Goal: Check status: Check status

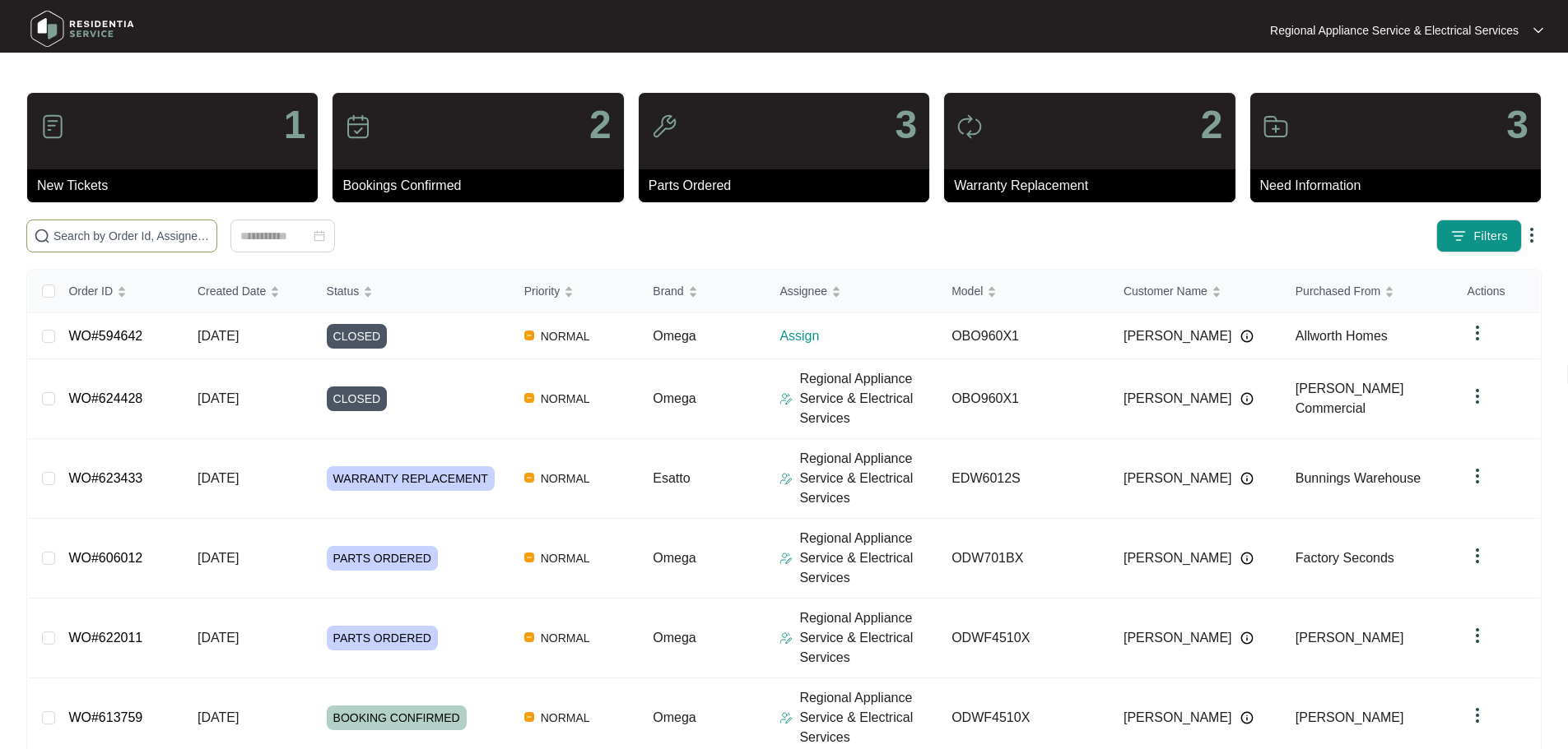
click at [216, 225] on span at bounding box center [122, 236] width 191 height 33
click at [210, 234] on input "text" at bounding box center [132, 236] width 156 height 18
paste input "626079"
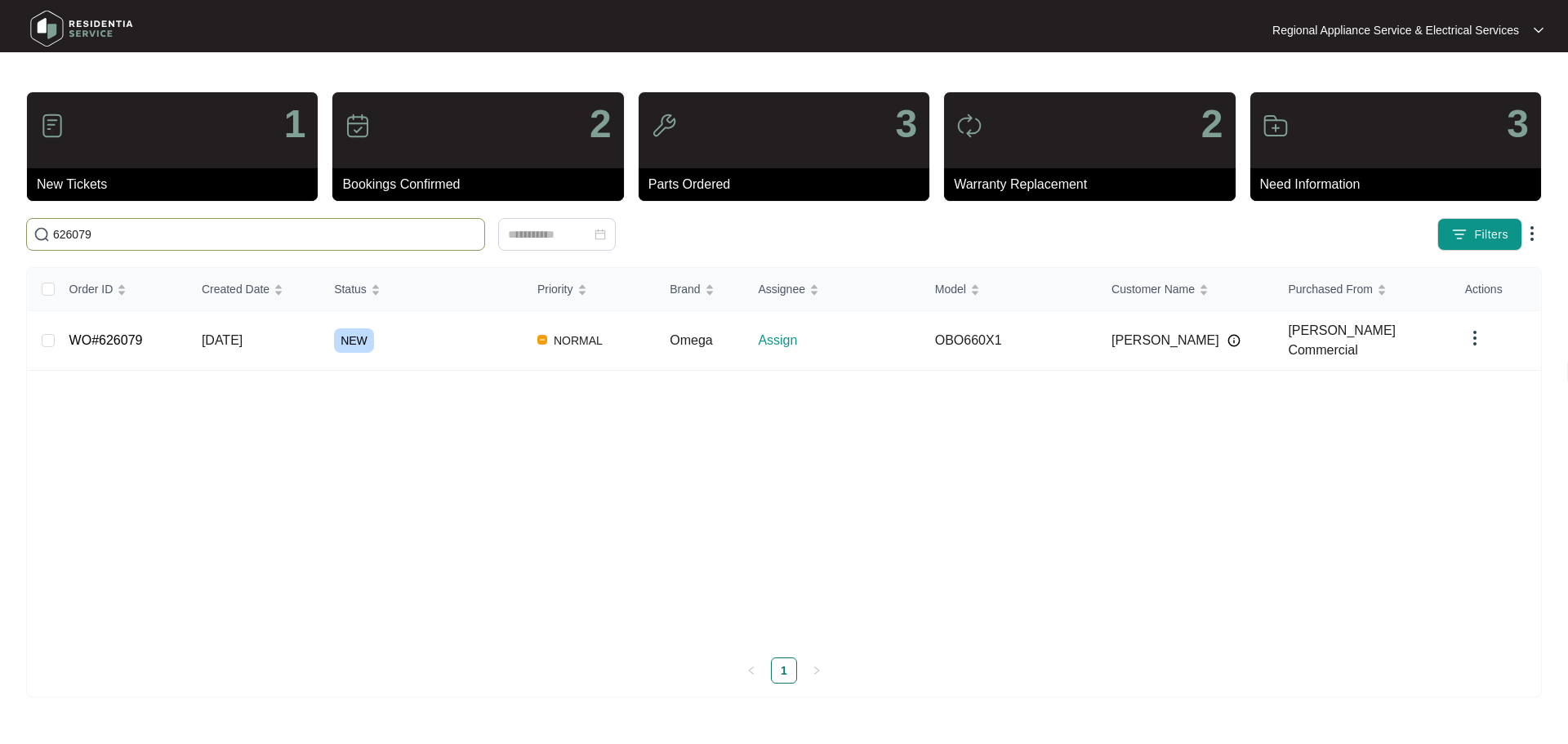
type input "626079"
click at [116, 342] on link "WO#626079" at bounding box center [106, 340] width 74 height 14
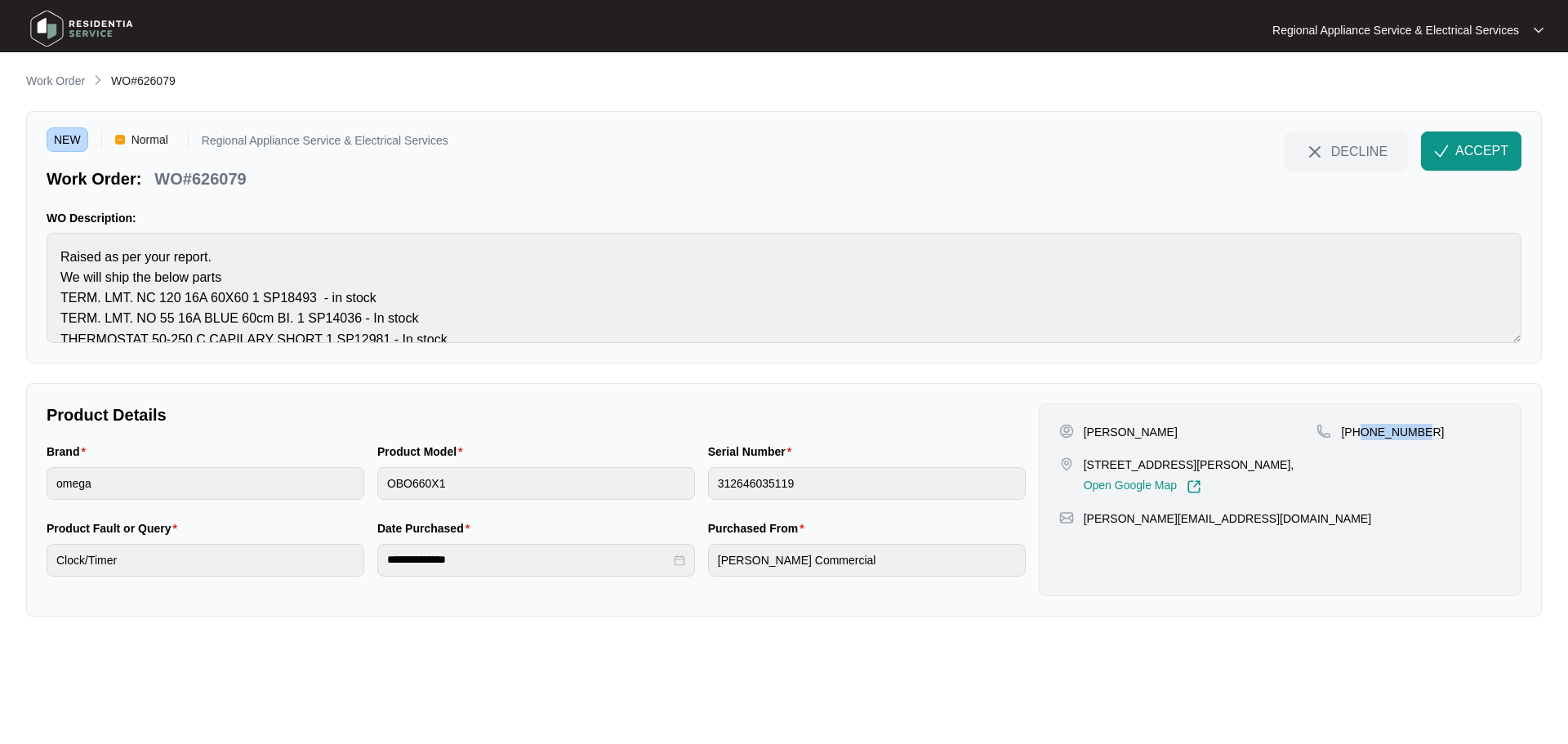
drag, startPoint x: 1432, startPoint y: 436, endPoint x: 1363, endPoint y: 430, distance: 69.3
click at [1363, 430] on div "[PHONE_NUMBER]" at bounding box center [1409, 433] width 185 height 16
copy p "407406966"
click at [1429, 434] on div "[PHONE_NUMBER]" at bounding box center [1409, 433] width 185 height 16
drag, startPoint x: 1432, startPoint y: 434, endPoint x: 1364, endPoint y: 433, distance: 68.0
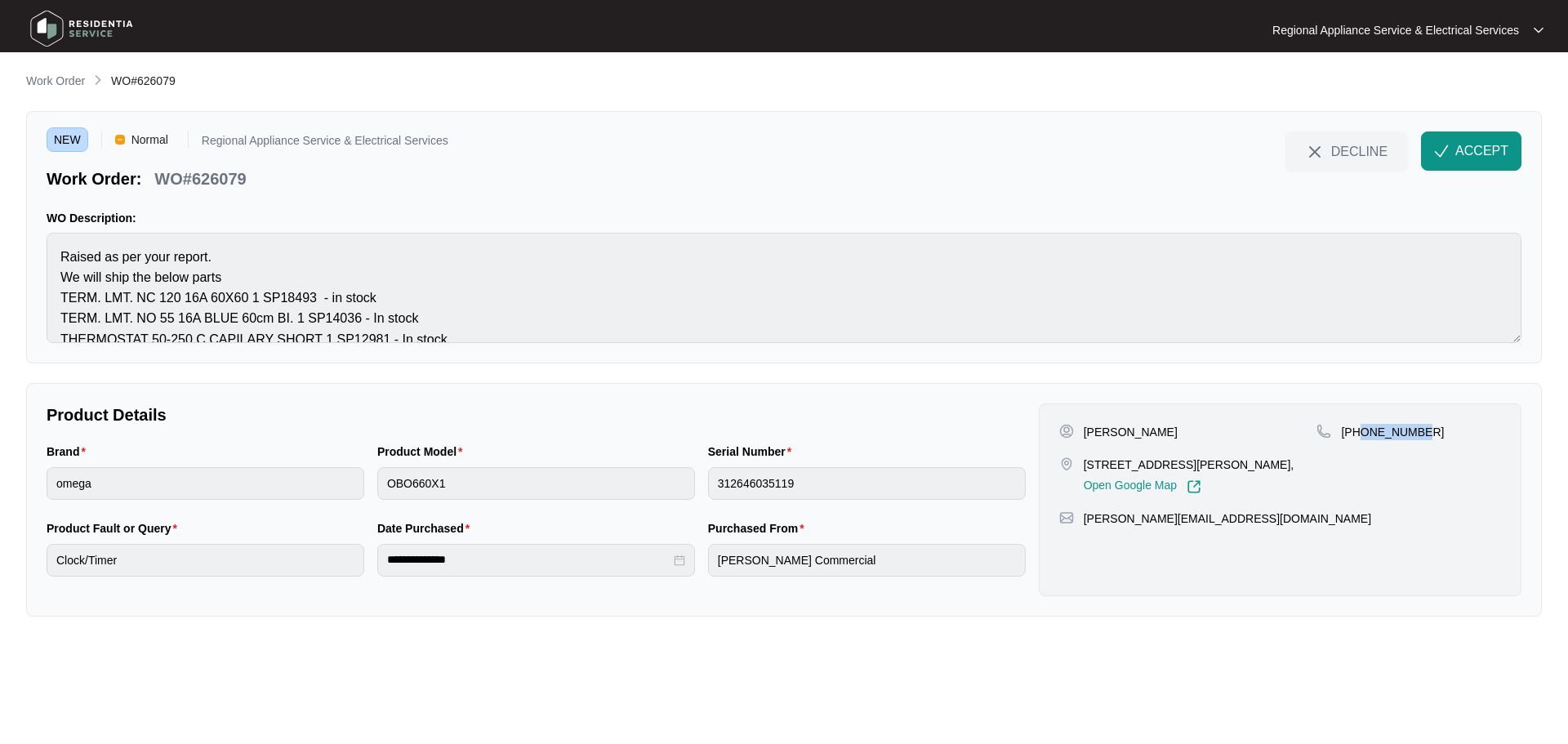
click at [1364, 433] on div "[PHONE_NUMBER]" at bounding box center [1409, 433] width 185 height 16
copy p "407406966"
